Goal: Navigation & Orientation: Find specific page/section

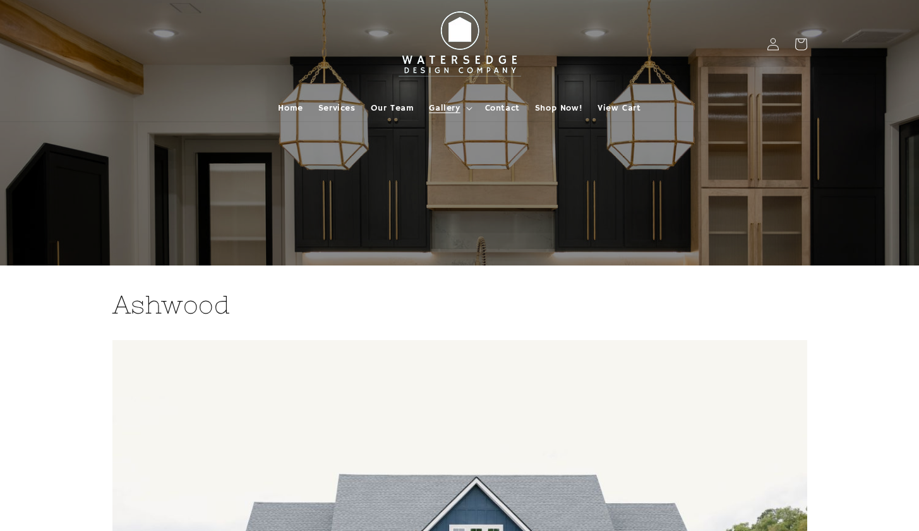
scroll to position [1828, 0]
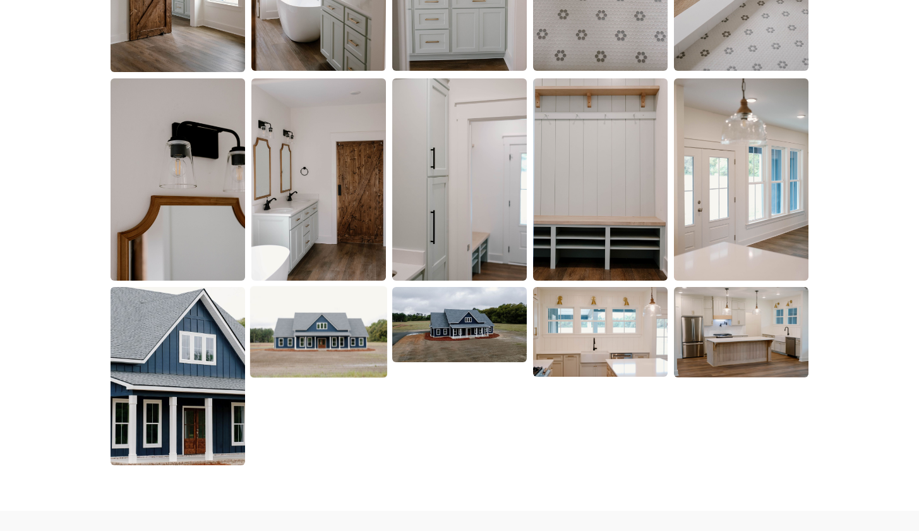
click at [330, 317] on img at bounding box center [318, 332] width 137 height 92
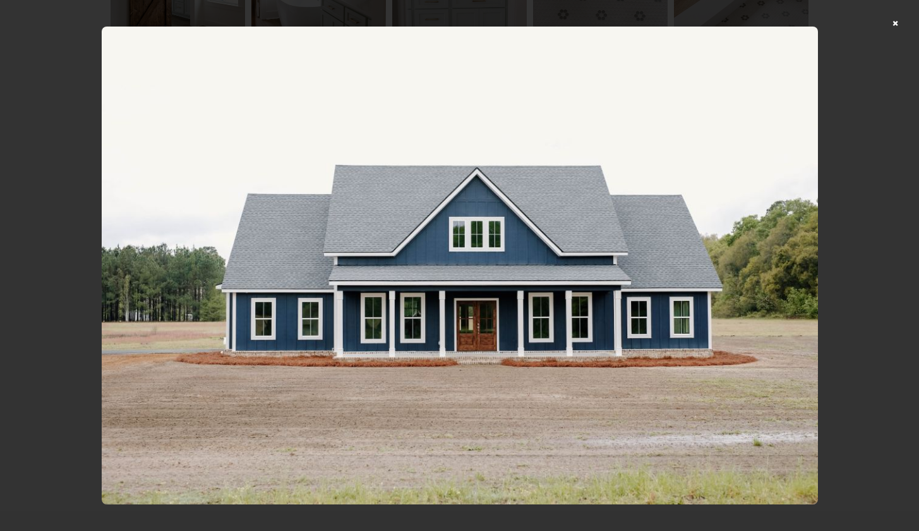
click at [908, 23] on div at bounding box center [459, 265] width 919 height 531
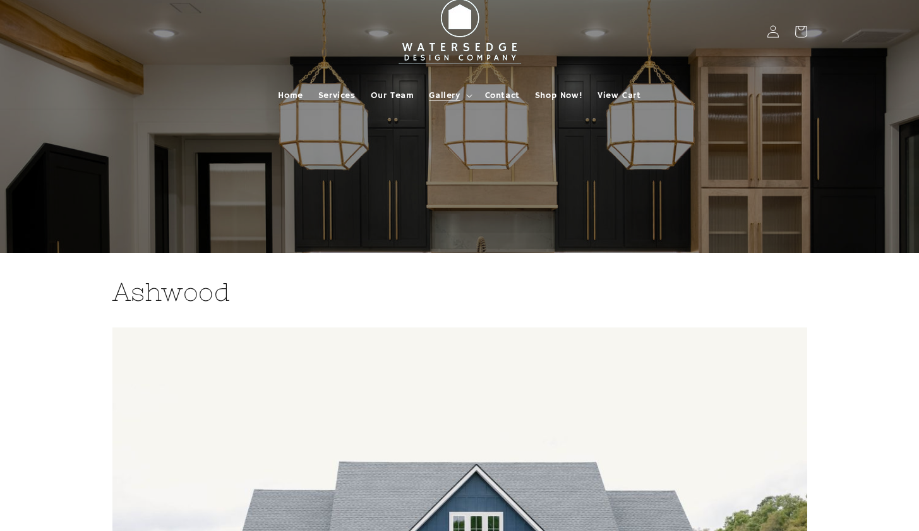
scroll to position [38, 0]
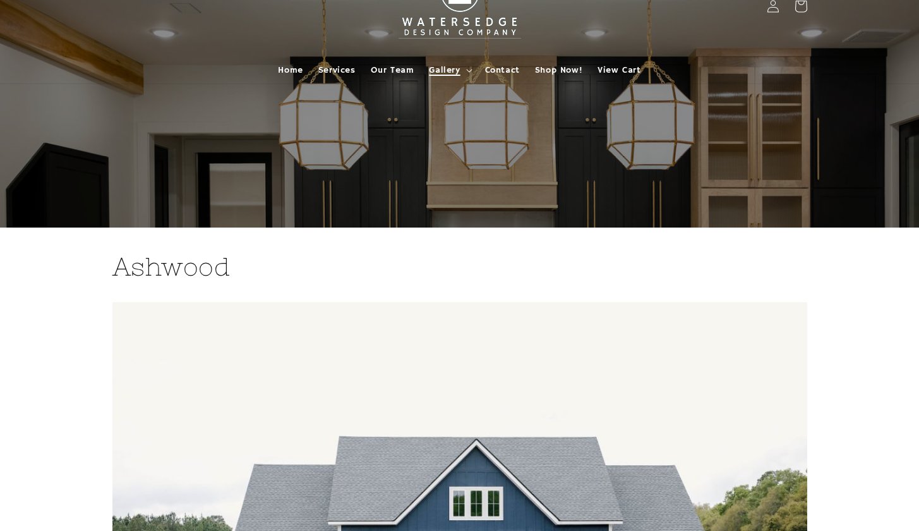
click at [455, 70] on span "Gallery" at bounding box center [444, 69] width 31 height 11
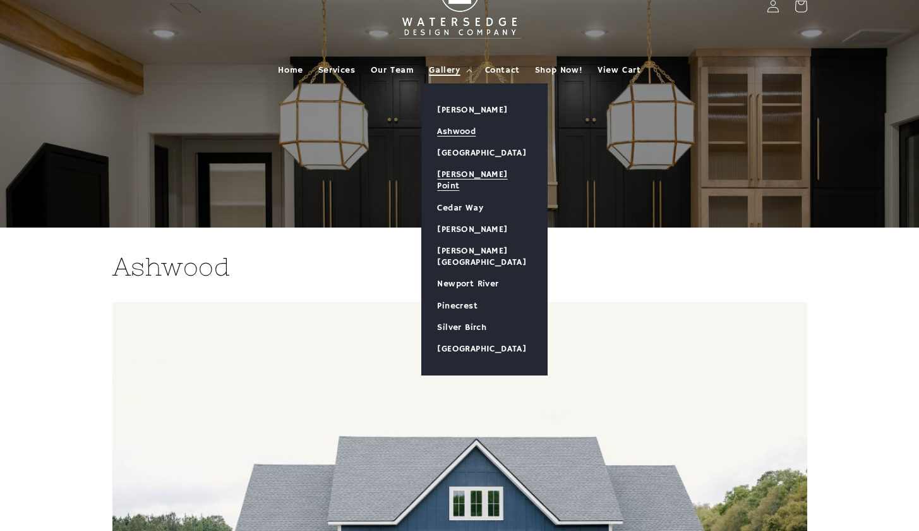
click at [469, 168] on link "[PERSON_NAME] Point" at bounding box center [484, 180] width 125 height 33
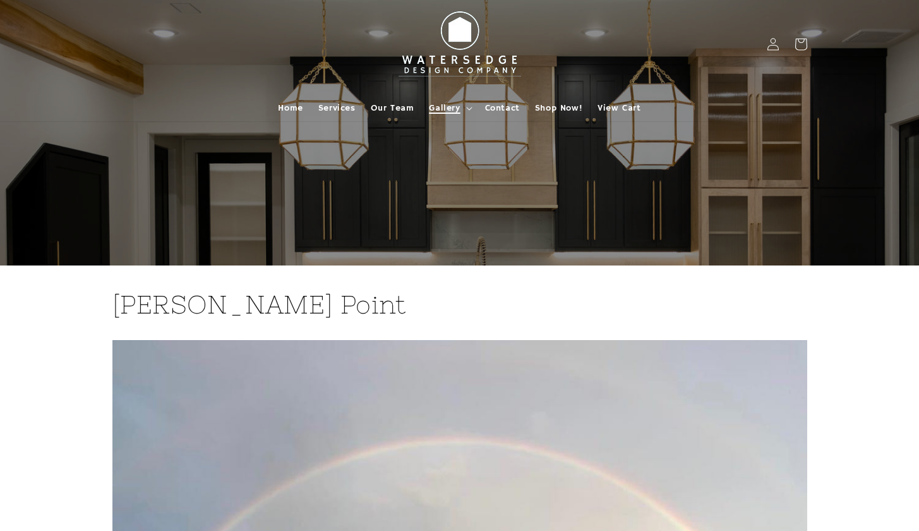
click at [464, 107] on summary "Gallery" at bounding box center [449, 108] width 56 height 27
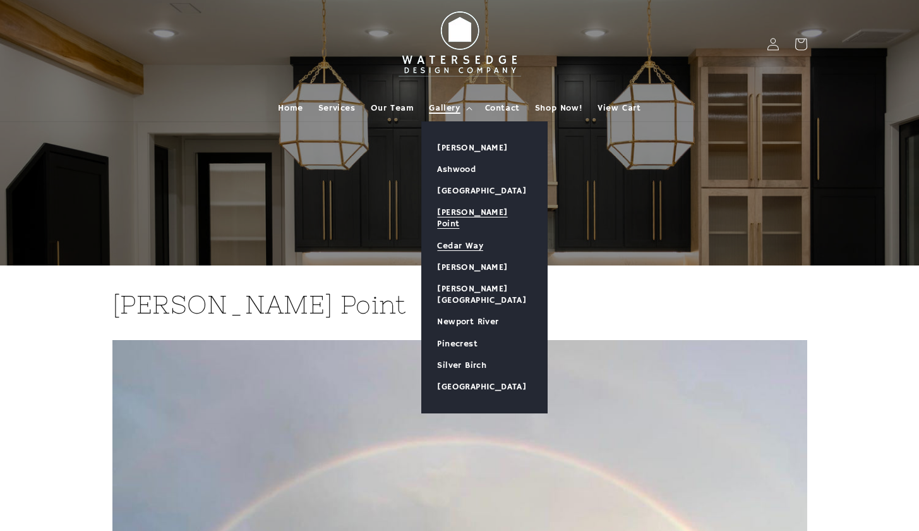
click at [459, 236] on link "Cedar Way" at bounding box center [484, 245] width 125 height 21
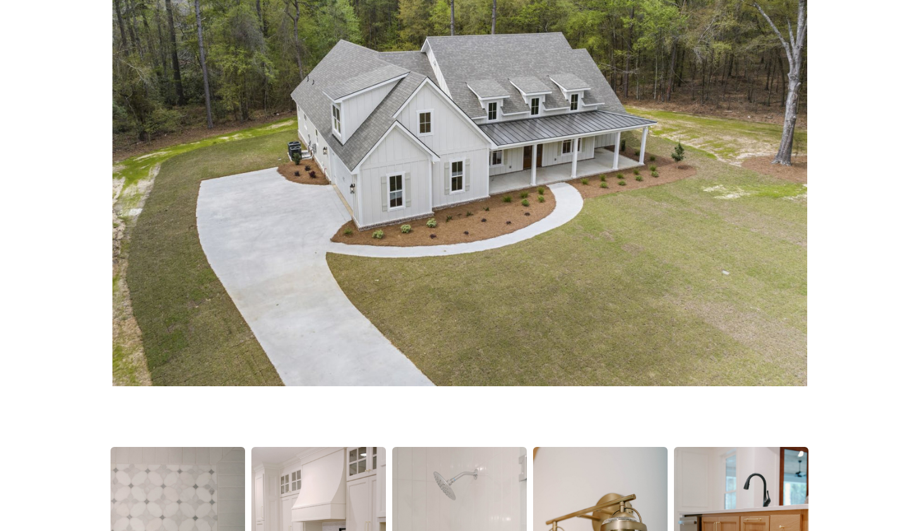
scroll to position [32, 0]
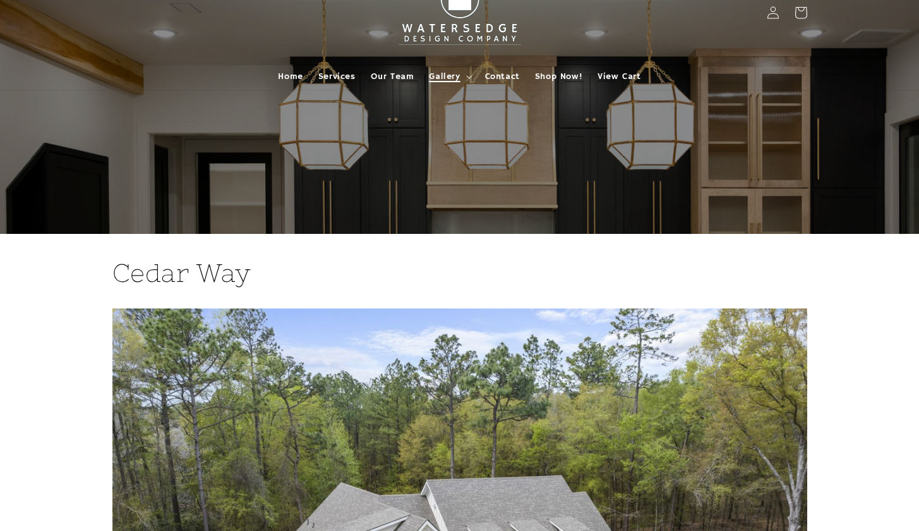
click at [449, 78] on span "Gallery" at bounding box center [444, 76] width 31 height 11
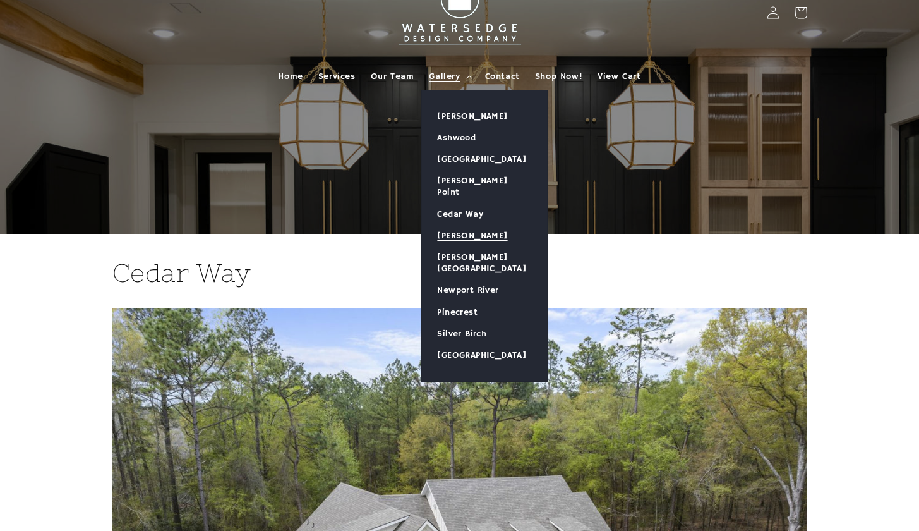
click at [441, 225] on link "[PERSON_NAME]" at bounding box center [484, 235] width 125 height 21
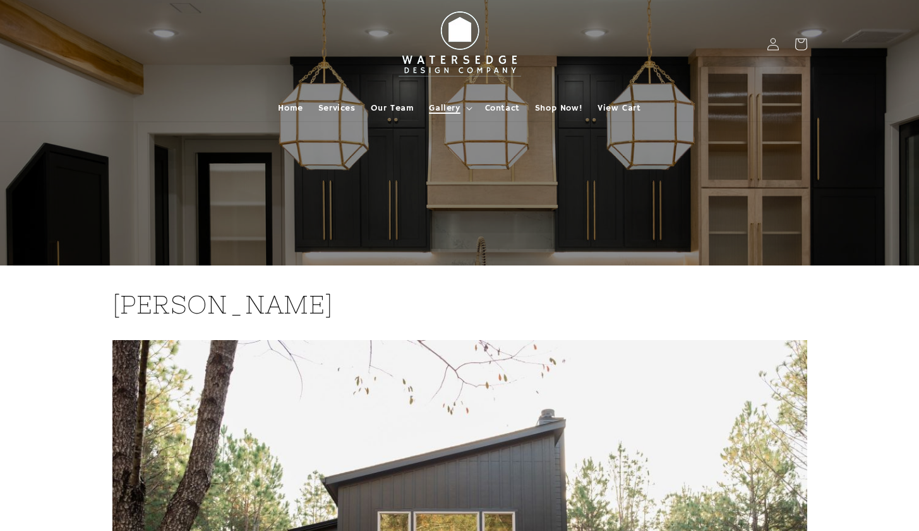
click at [447, 97] on summary "Gallery" at bounding box center [449, 108] width 56 height 27
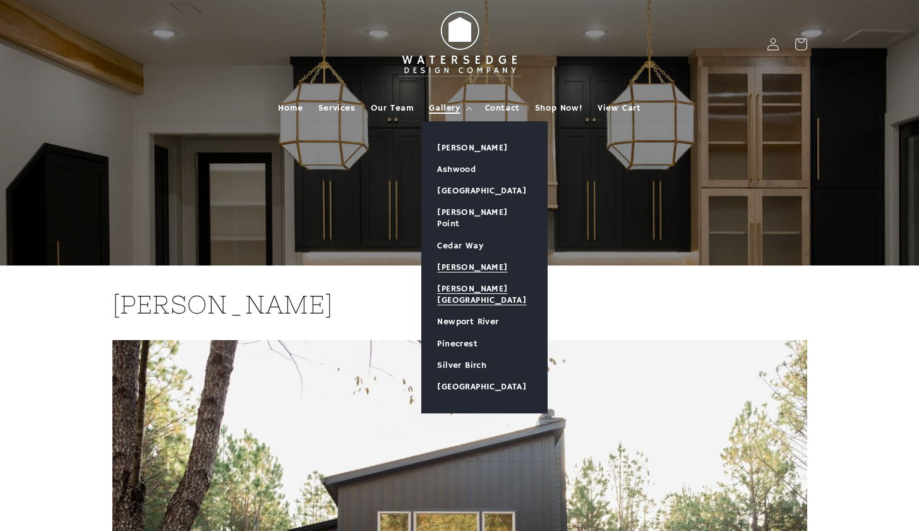
click at [454, 278] on link "[PERSON_NAME][GEOGRAPHIC_DATA]" at bounding box center [484, 294] width 125 height 33
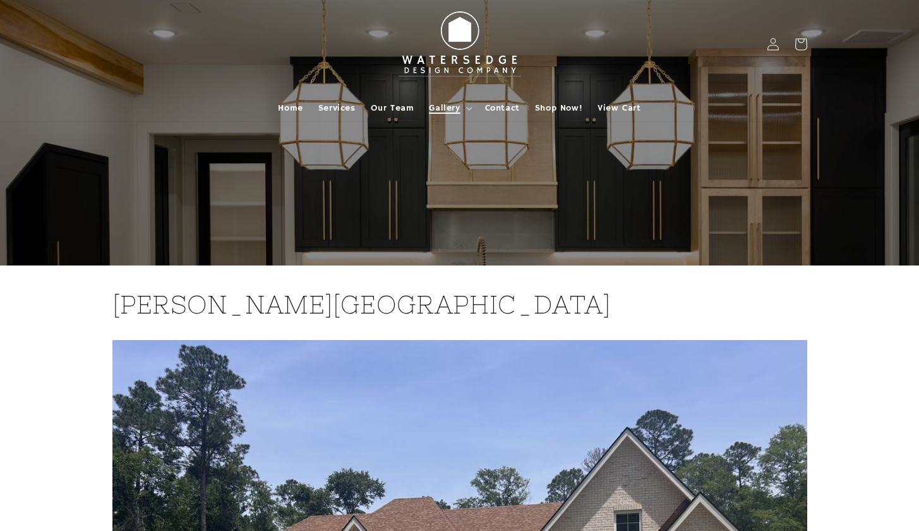
click at [462, 112] on summary "Gallery" at bounding box center [449, 108] width 56 height 27
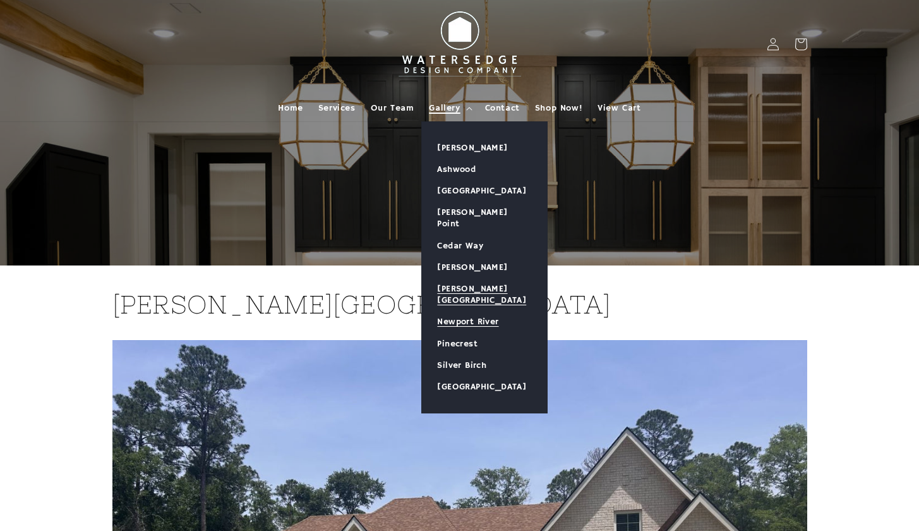
click at [490, 311] on link "Newport River" at bounding box center [484, 321] width 125 height 21
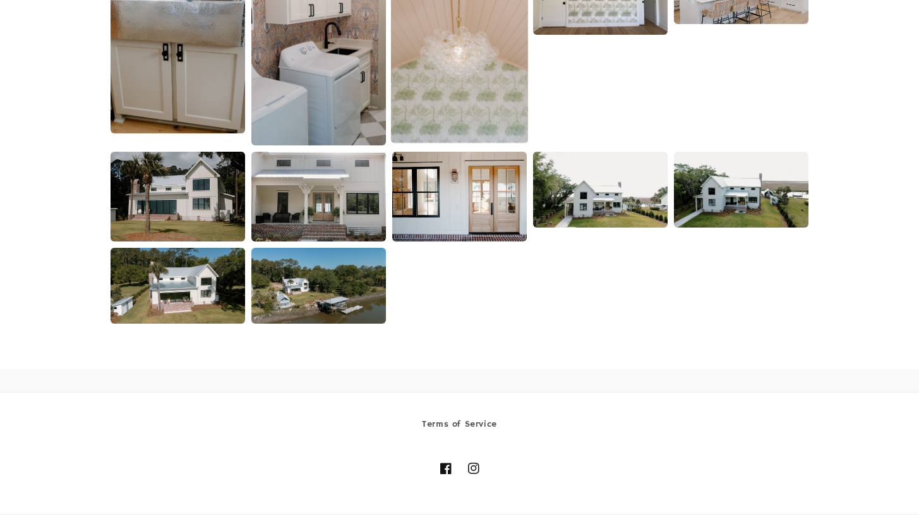
scroll to position [2445, 0]
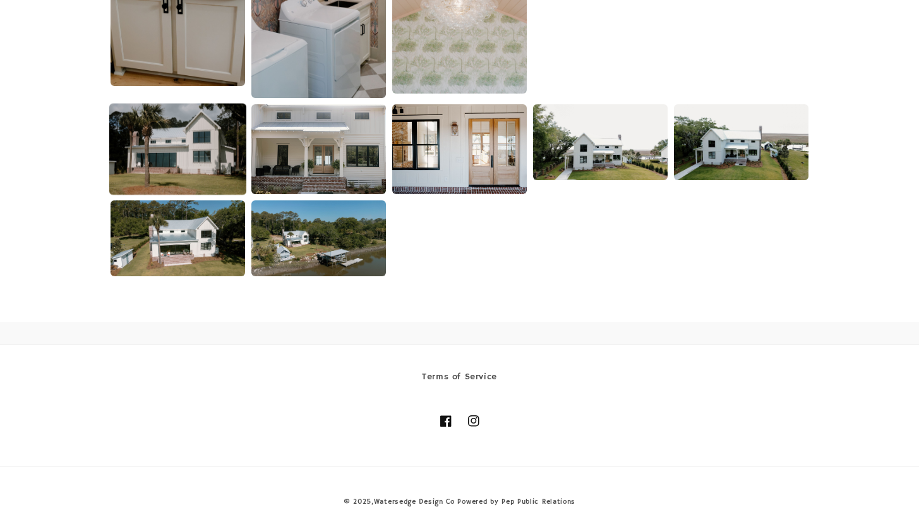
click at [211, 154] on img at bounding box center [177, 149] width 137 height 92
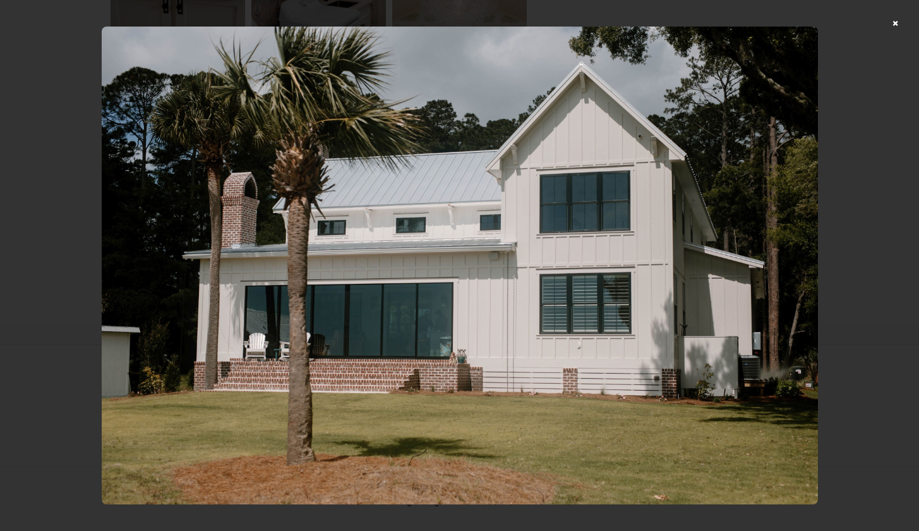
click at [902, 26] on div at bounding box center [459, 265] width 919 height 531
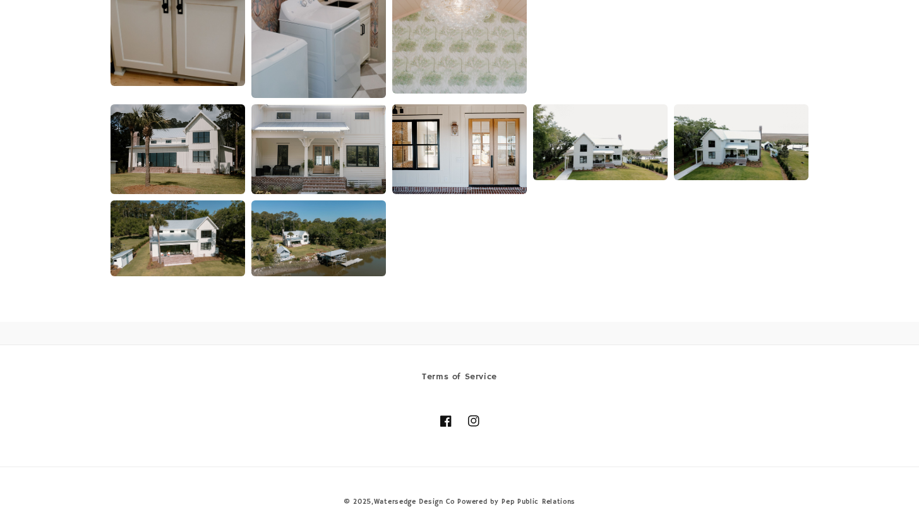
click at [326, 154] on img at bounding box center [318, 149] width 135 height 90
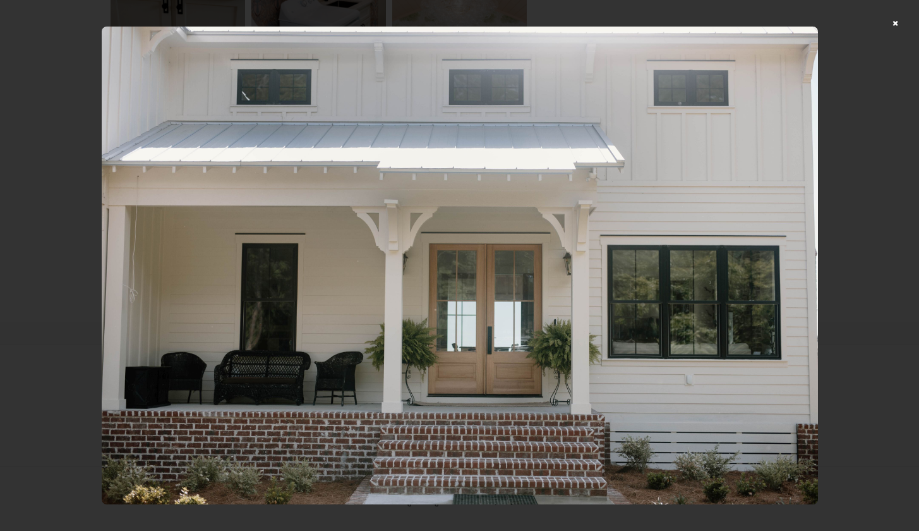
click at [907, 23] on div at bounding box center [459, 265] width 919 height 531
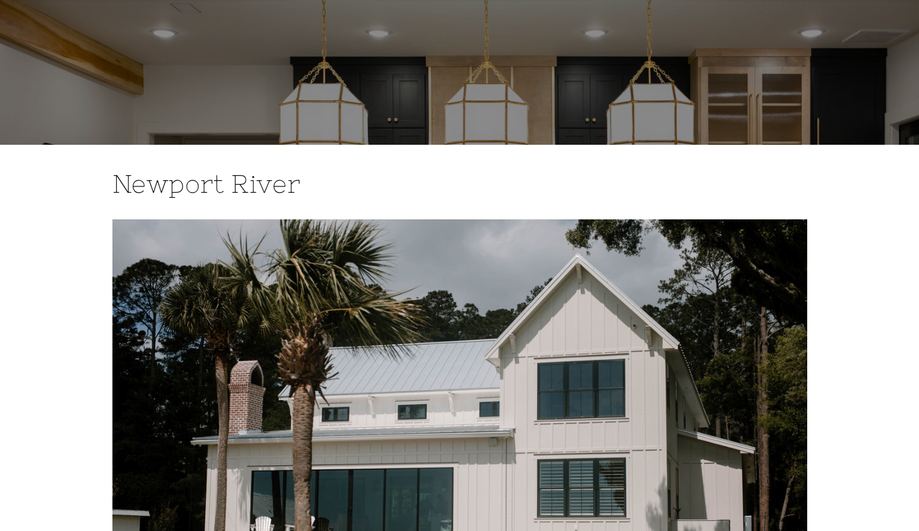
scroll to position [0, 0]
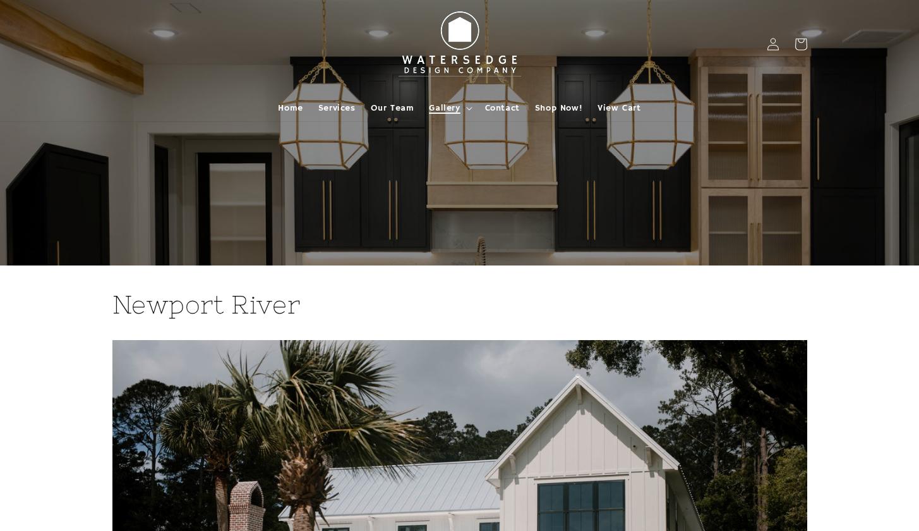
click at [460, 111] on span "Gallery" at bounding box center [444, 107] width 31 height 11
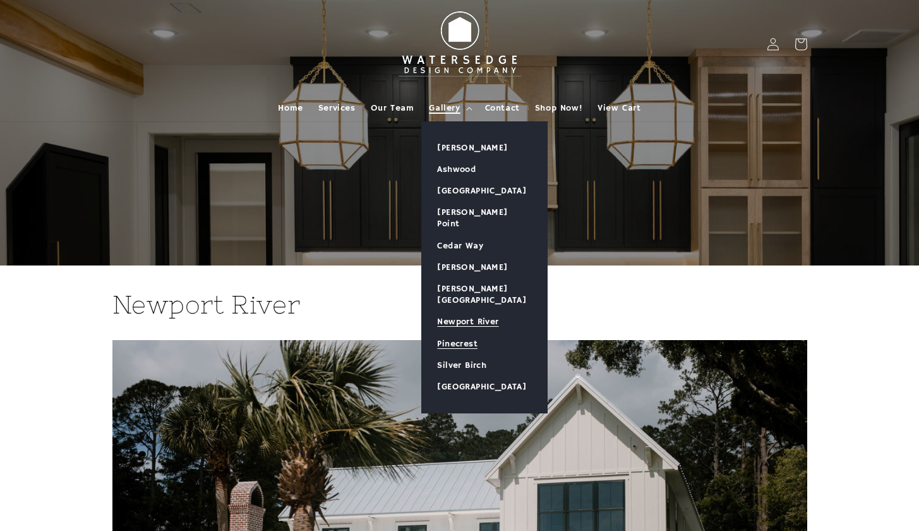
click at [459, 333] on link "Pinecrest" at bounding box center [484, 343] width 125 height 21
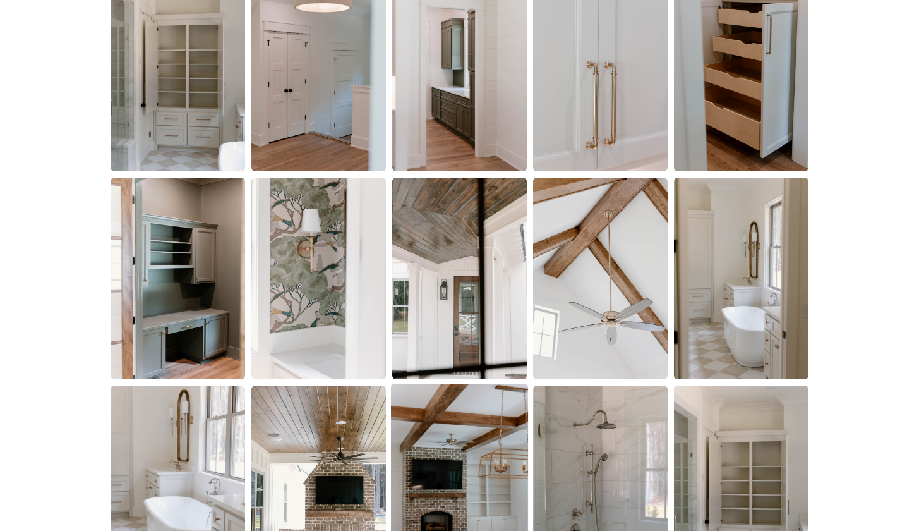
scroll to position [2149, 0]
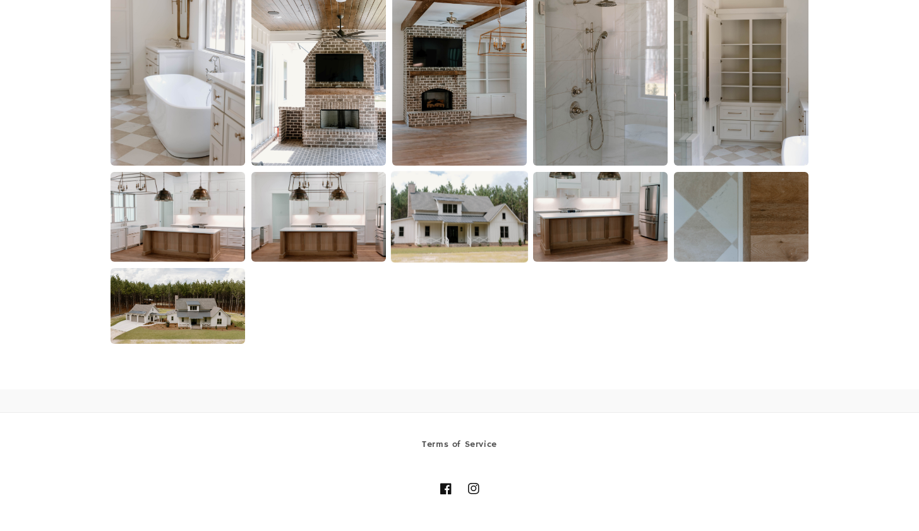
click at [458, 217] on img at bounding box center [459, 217] width 137 height 92
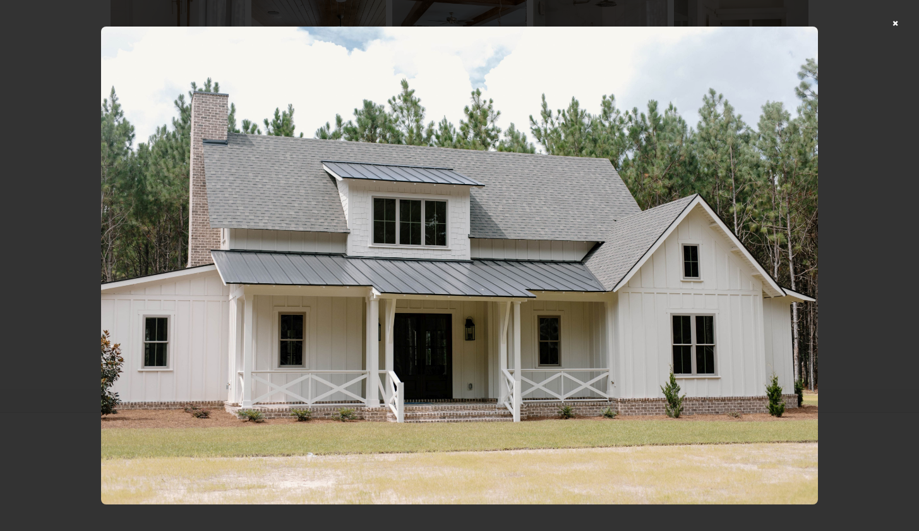
click at [907, 24] on div at bounding box center [459, 265] width 919 height 531
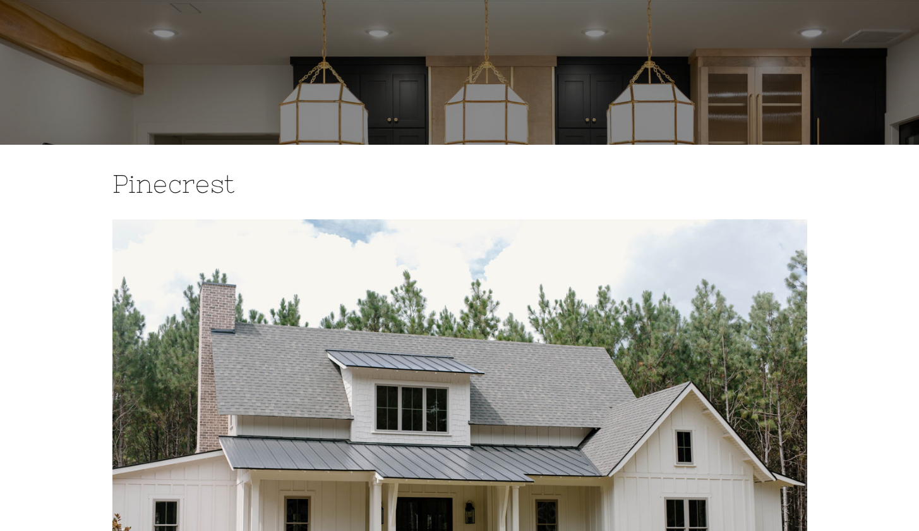
scroll to position [0, 0]
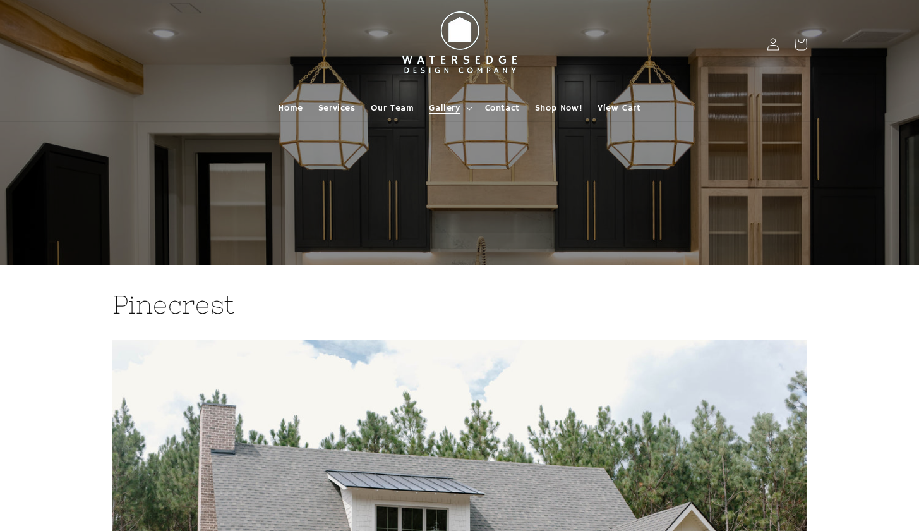
click at [452, 111] on span "Gallery" at bounding box center [444, 107] width 31 height 11
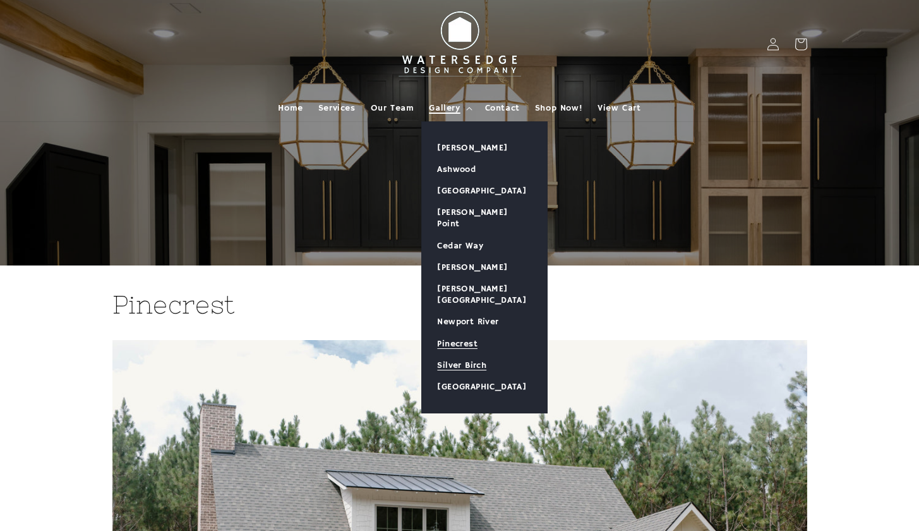
click at [464, 354] on link "Silver Birch" at bounding box center [484, 364] width 125 height 21
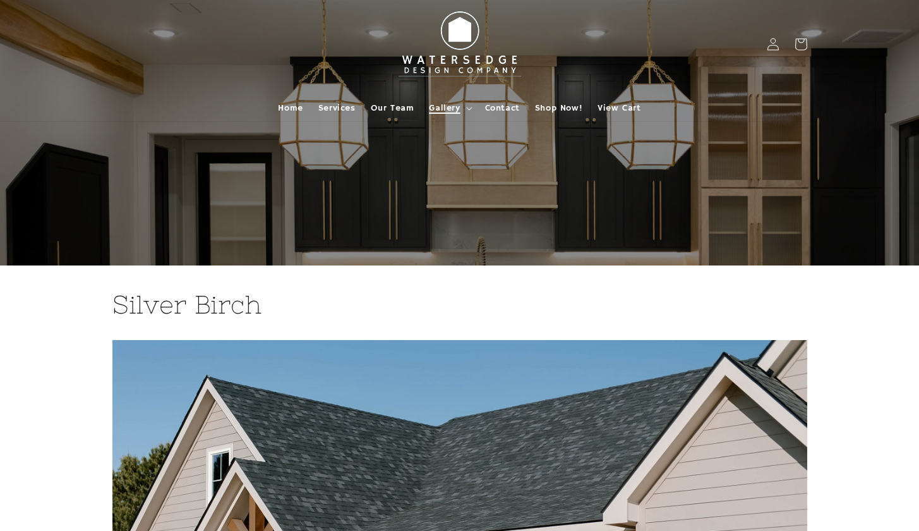
click at [452, 112] on span "Gallery" at bounding box center [444, 107] width 31 height 11
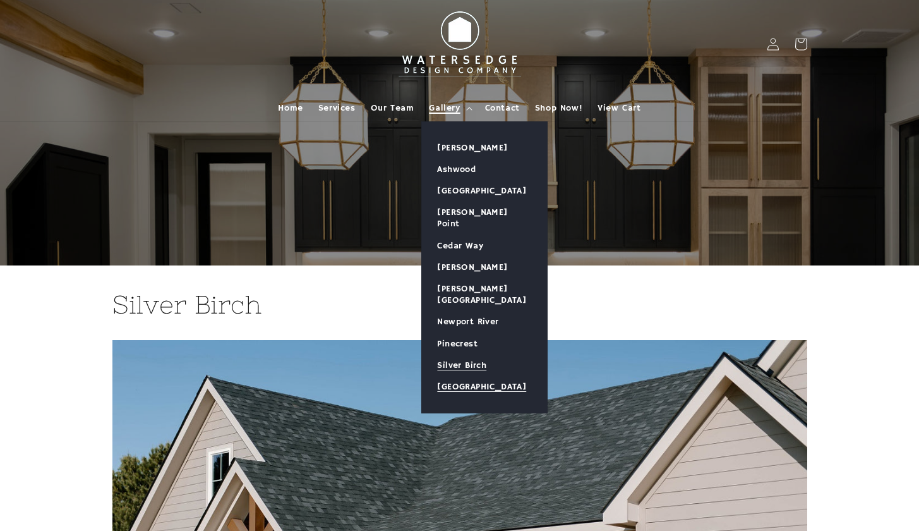
click at [471, 376] on link "[GEOGRAPHIC_DATA]" at bounding box center [484, 386] width 125 height 21
